Goal: Task Accomplishment & Management: Use online tool/utility

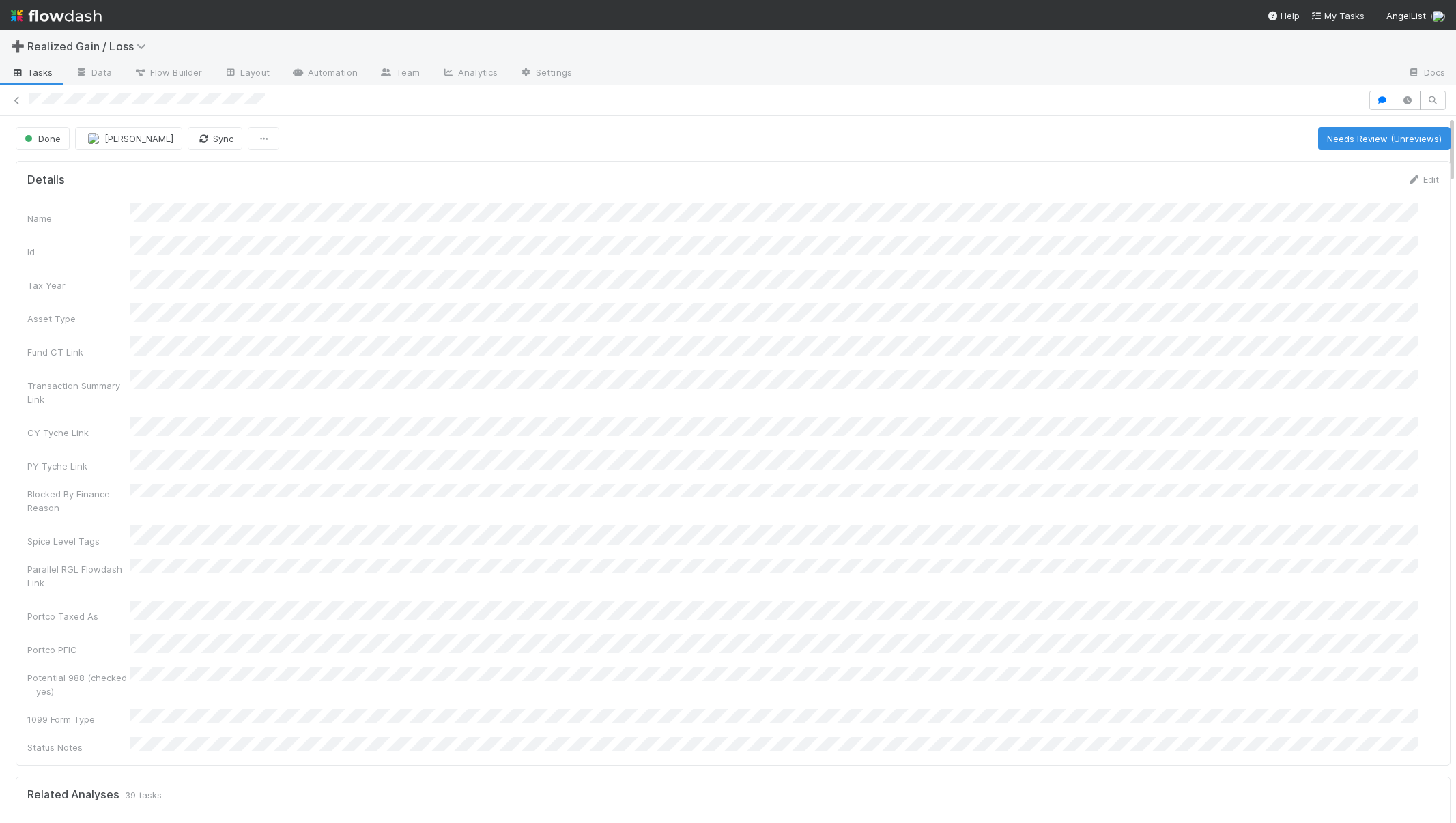
scroll to position [267, 1381]
